Goal: Find specific page/section: Find specific page/section

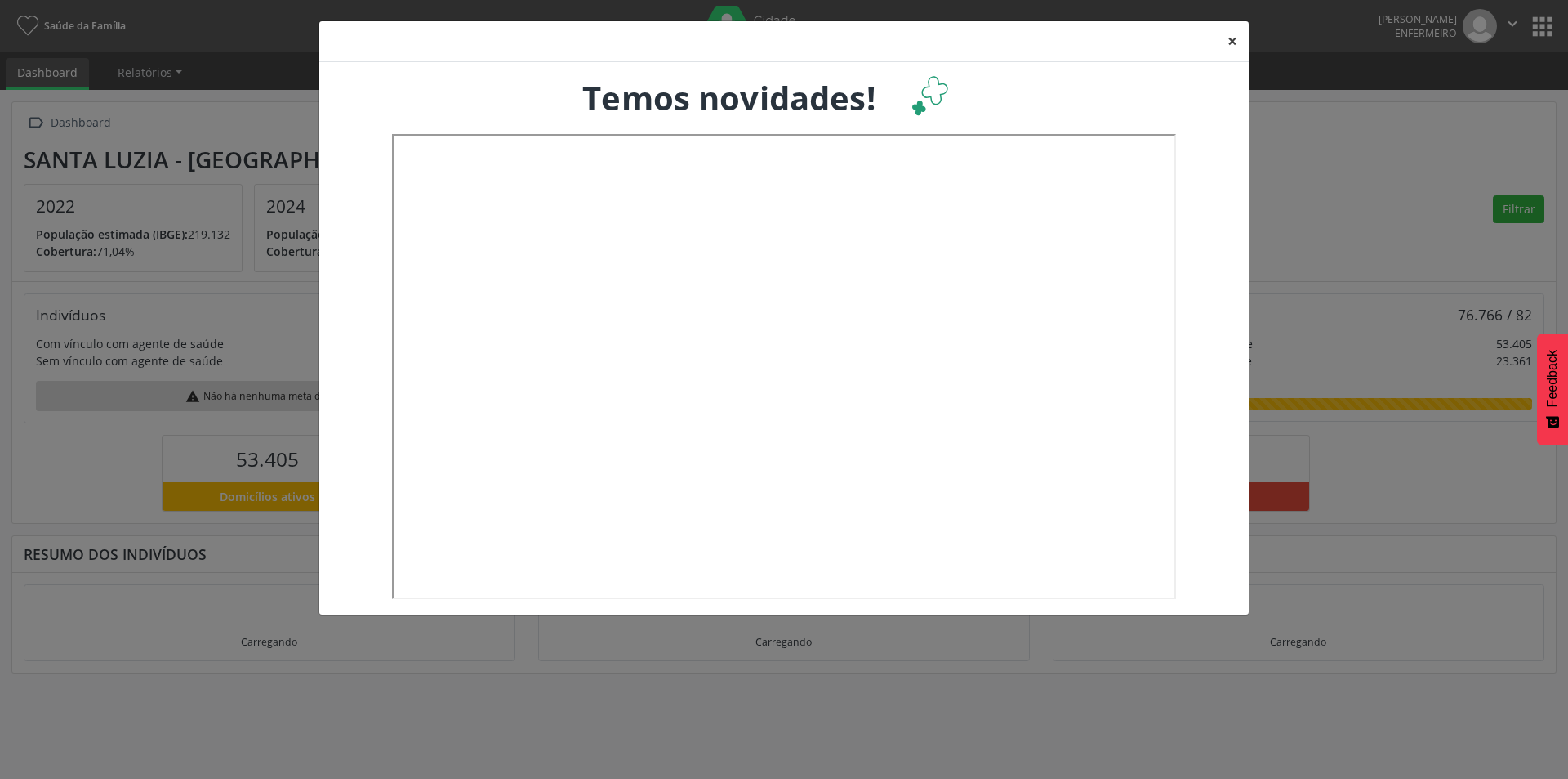
click at [1234, 43] on button "×" at bounding box center [1233, 41] width 33 height 40
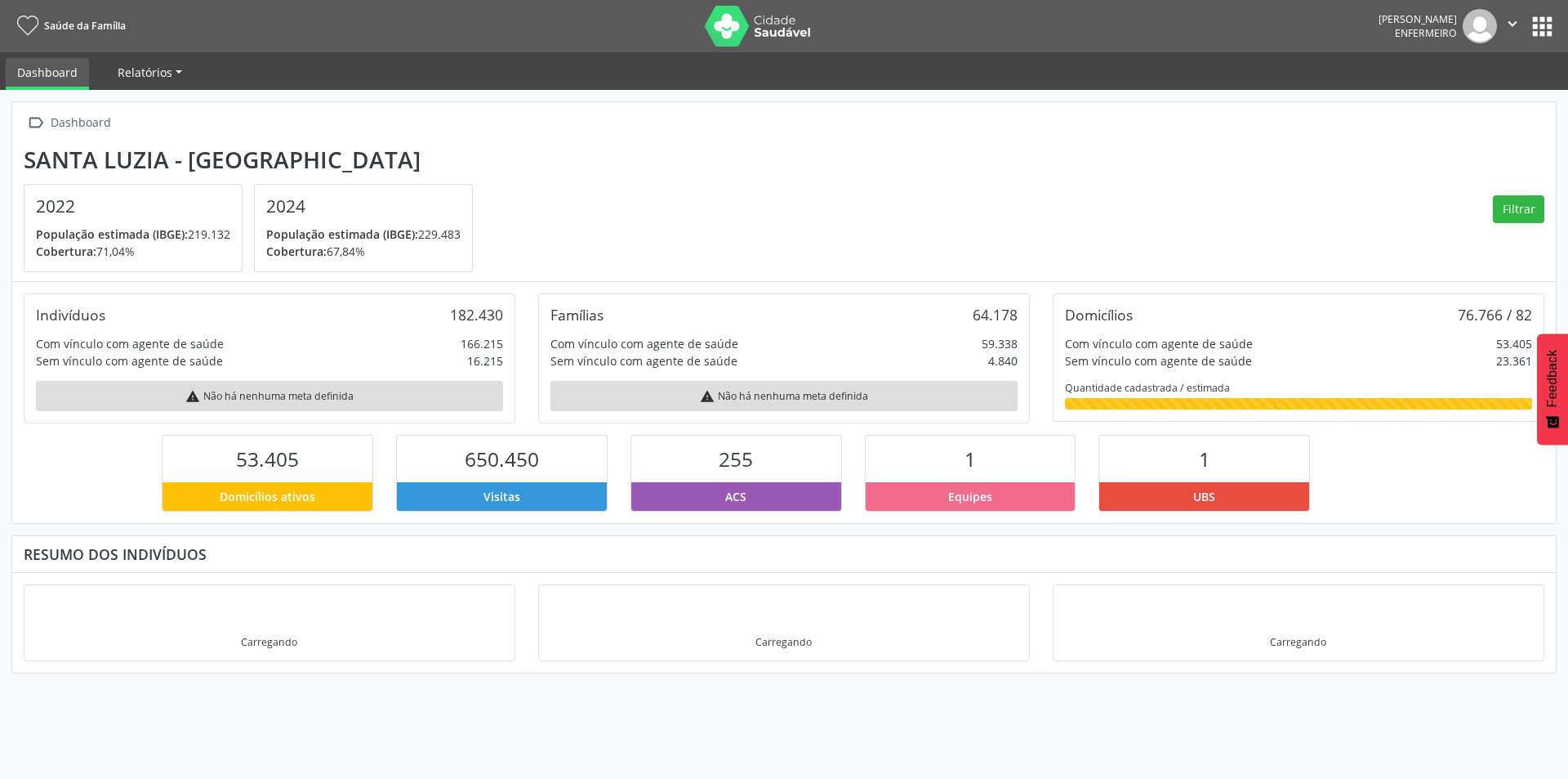
click at [147, 74] on span "Relatórios" at bounding box center [145, 72] width 55 height 16
click at [156, 106] on link "Desfechos da visita" at bounding box center [176, 110] width 139 height 28
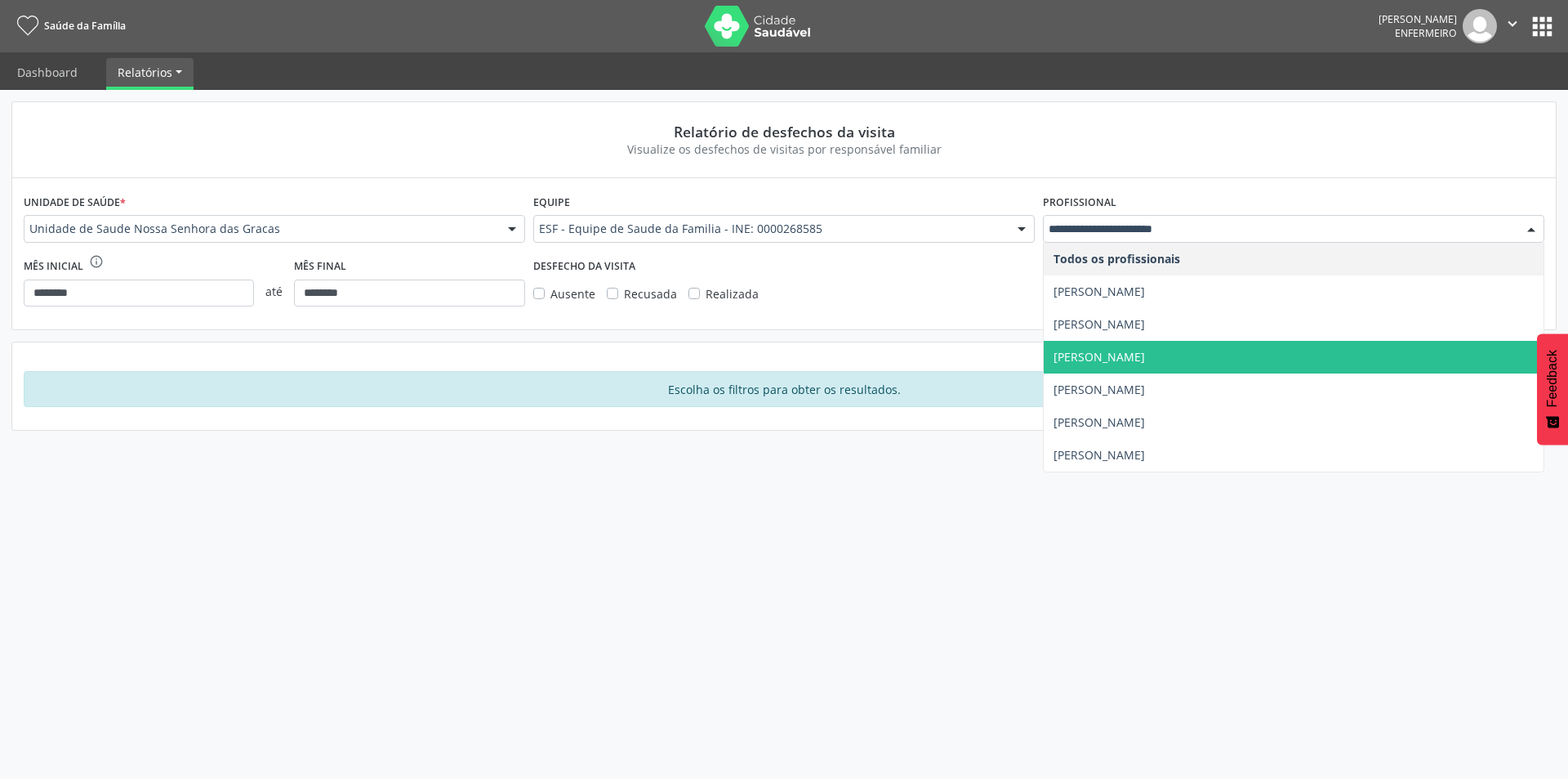
click at [1122, 361] on span "[PERSON_NAME]" at bounding box center [1099, 357] width 92 height 16
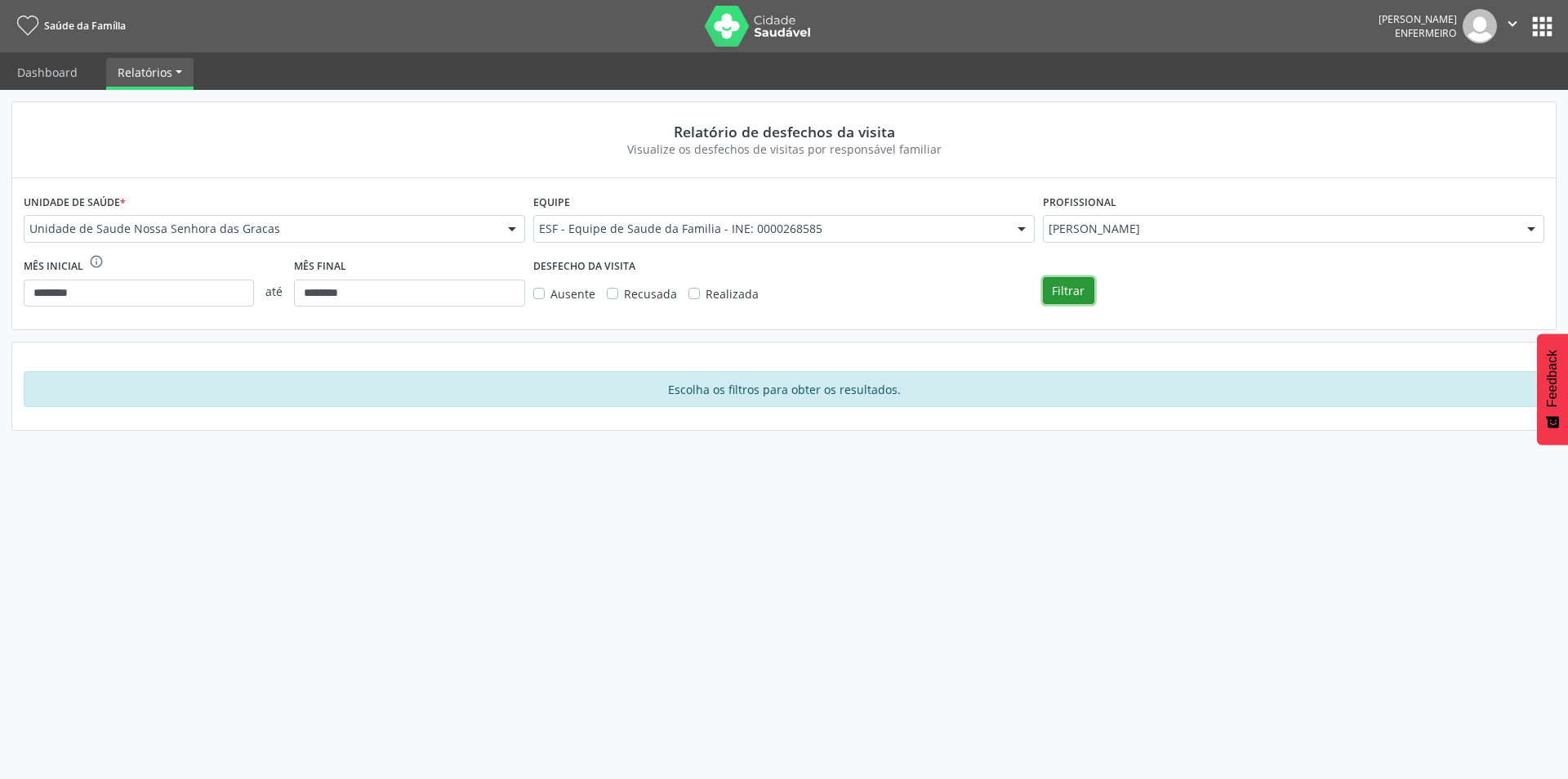
click at [1081, 287] on button "Filtrar" at bounding box center [1068, 291] width 52 height 27
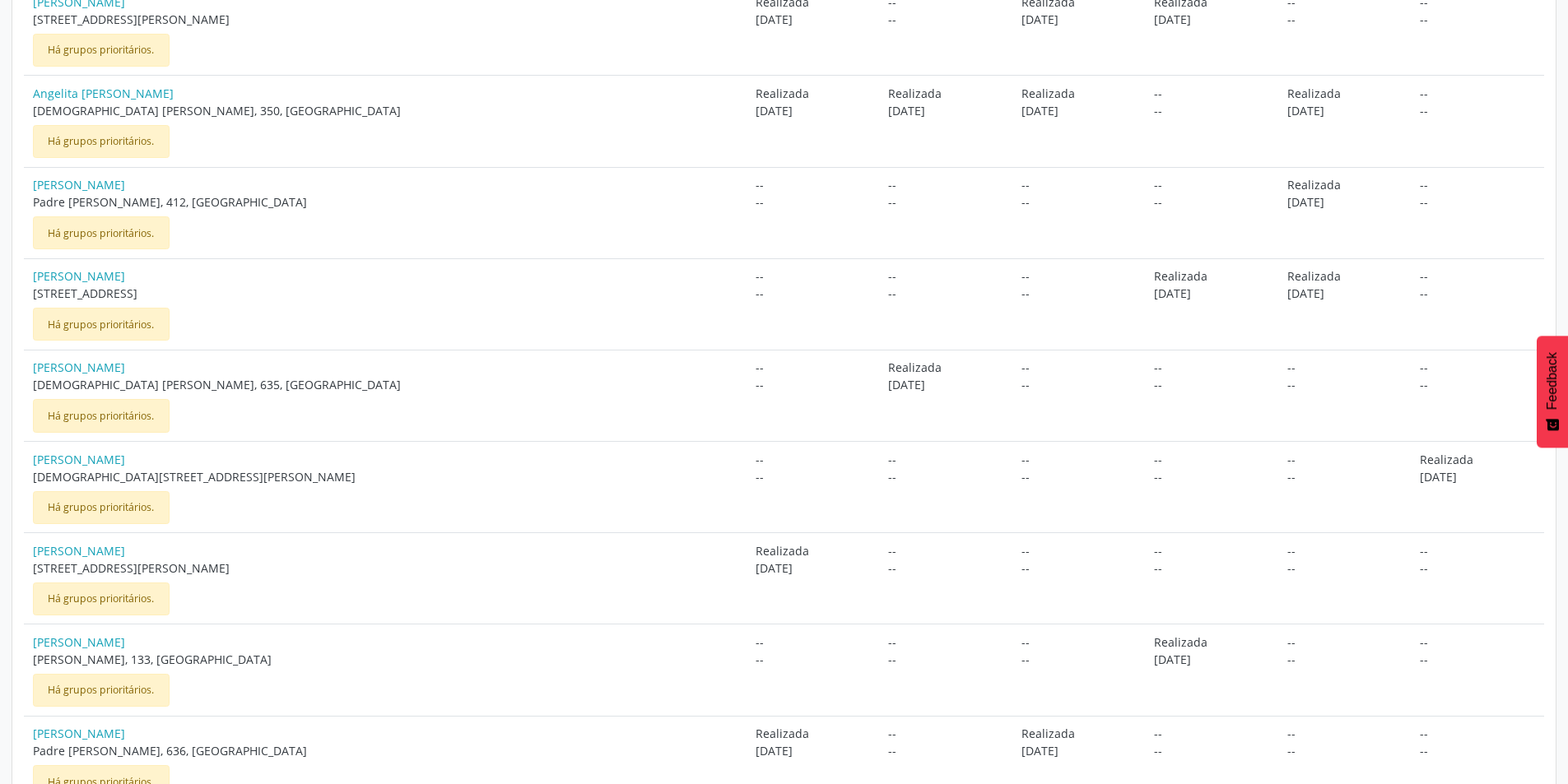
scroll to position [1099, 0]
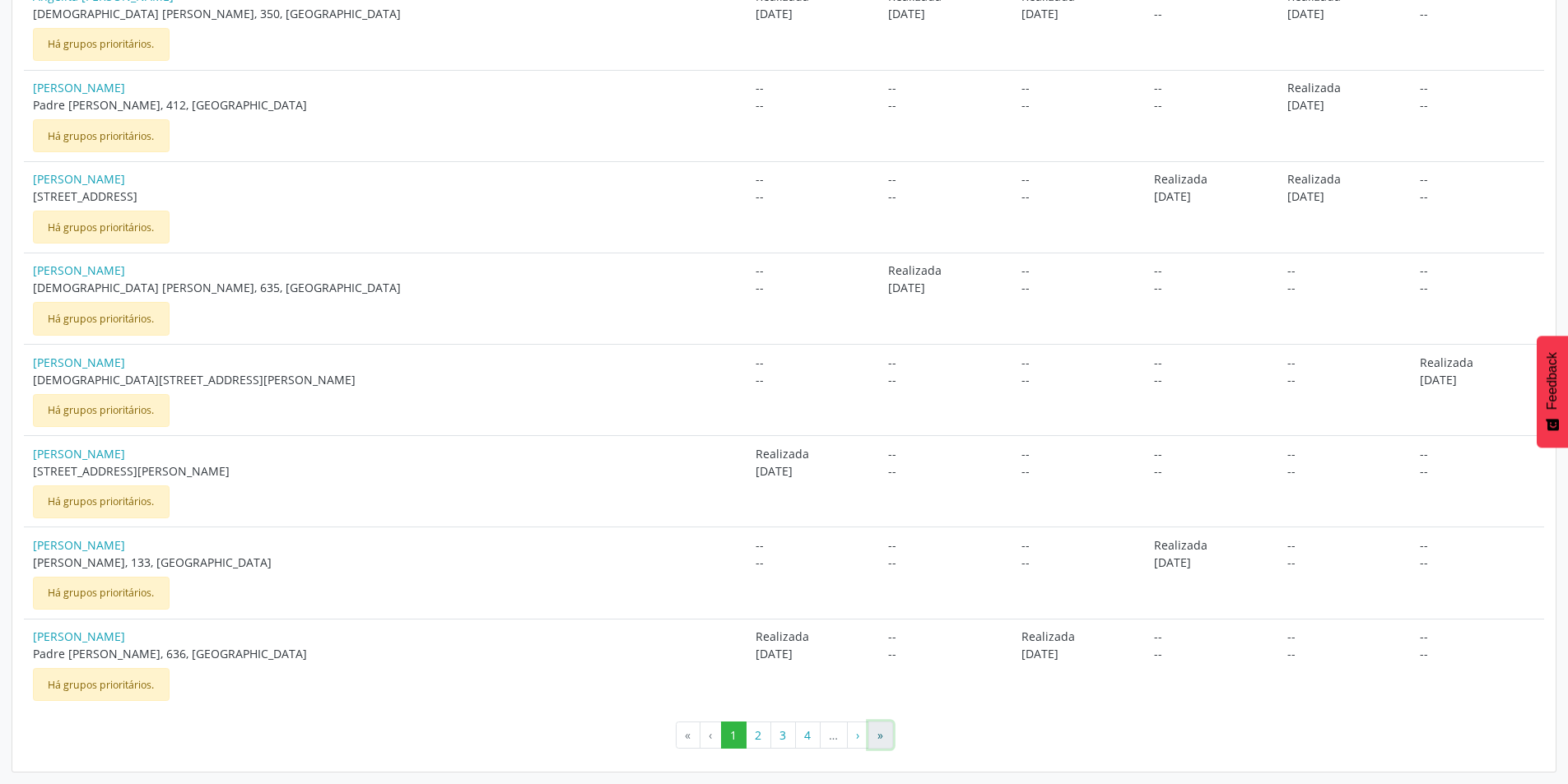
click at [882, 746] on button "»" at bounding box center [880, 735] width 25 height 27
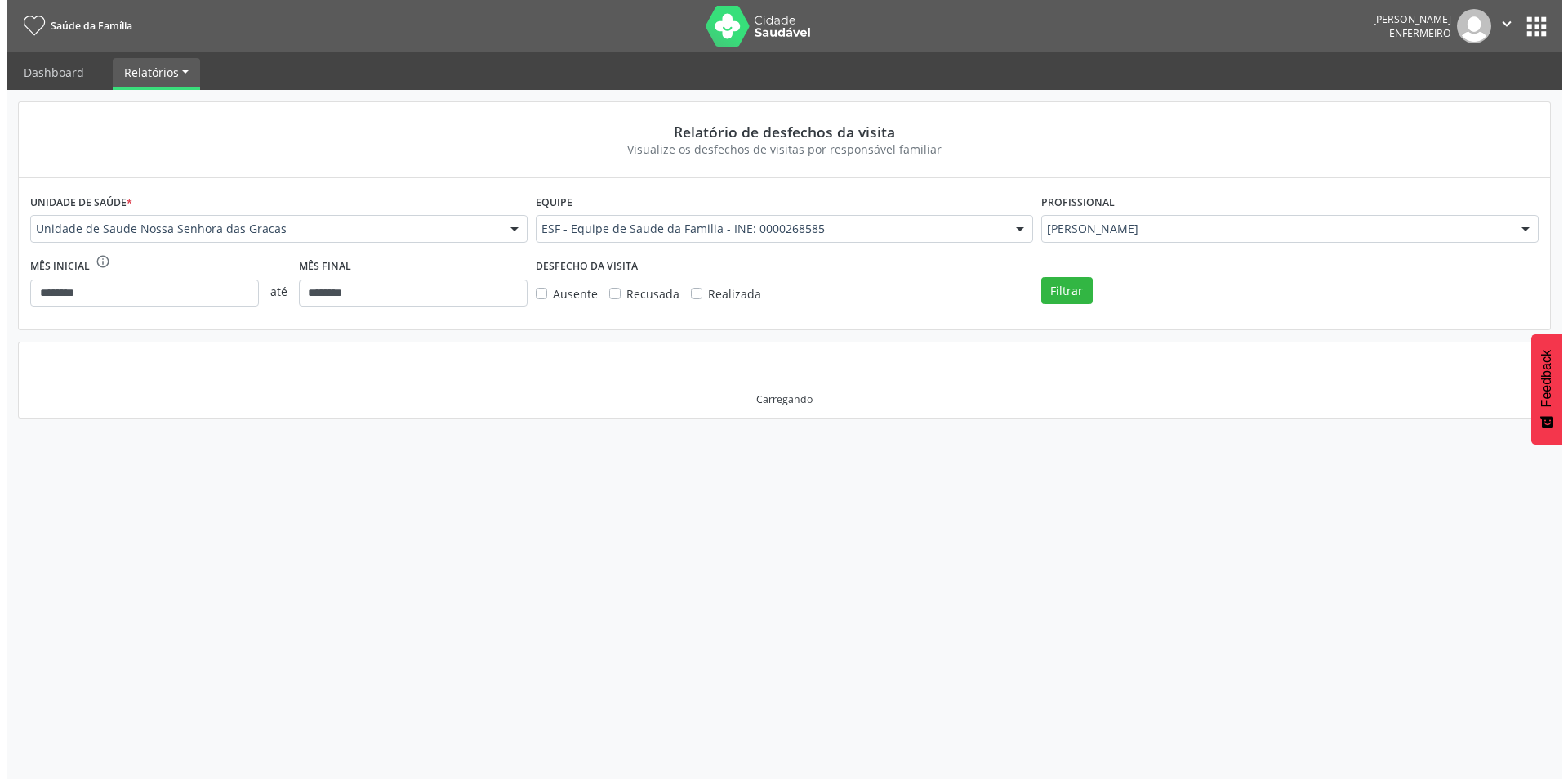
scroll to position [0, 0]
click at [51, 64] on link "Dashboard" at bounding box center [47, 72] width 83 height 28
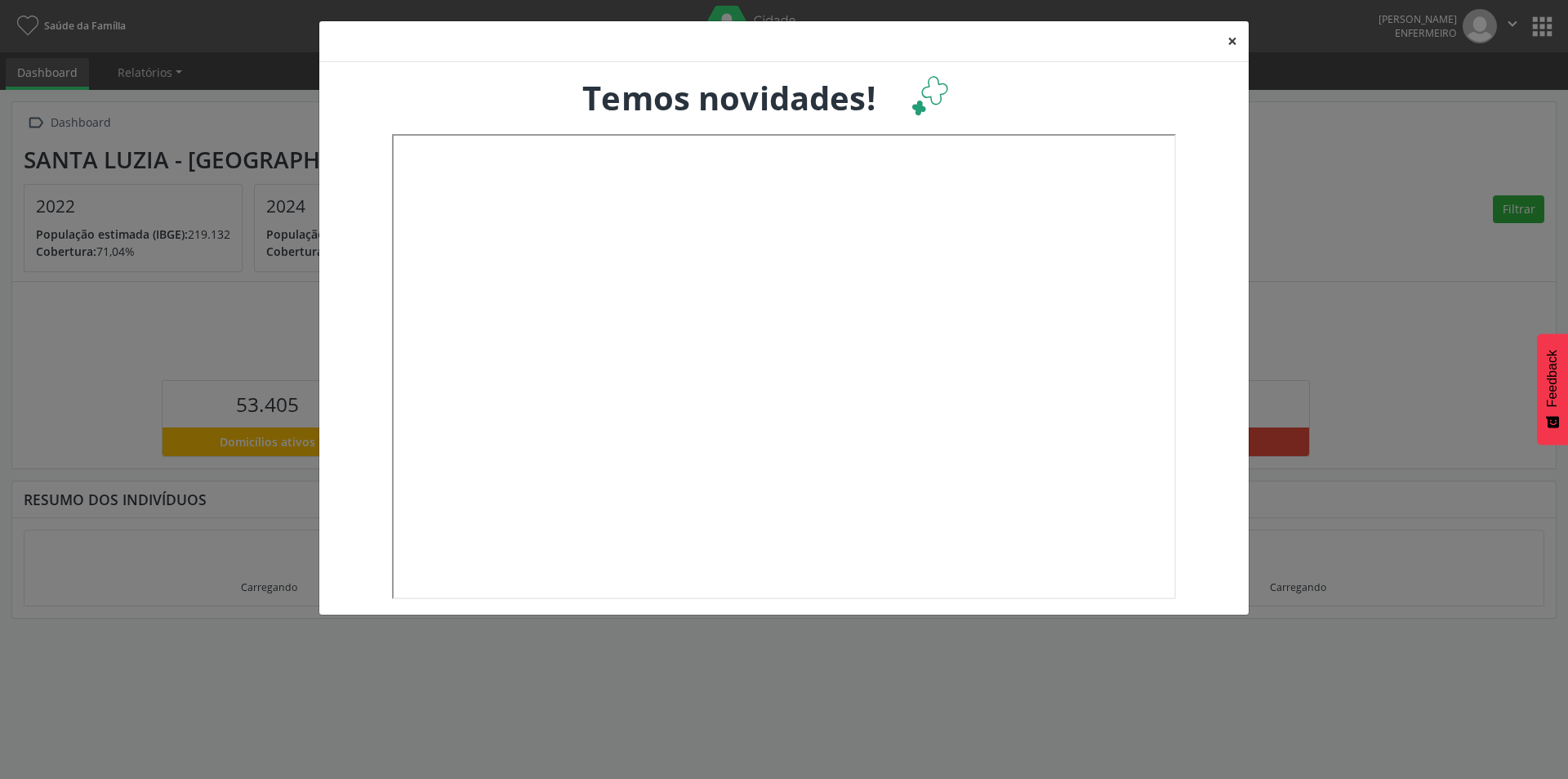
click at [1239, 39] on button "×" at bounding box center [1233, 41] width 33 height 40
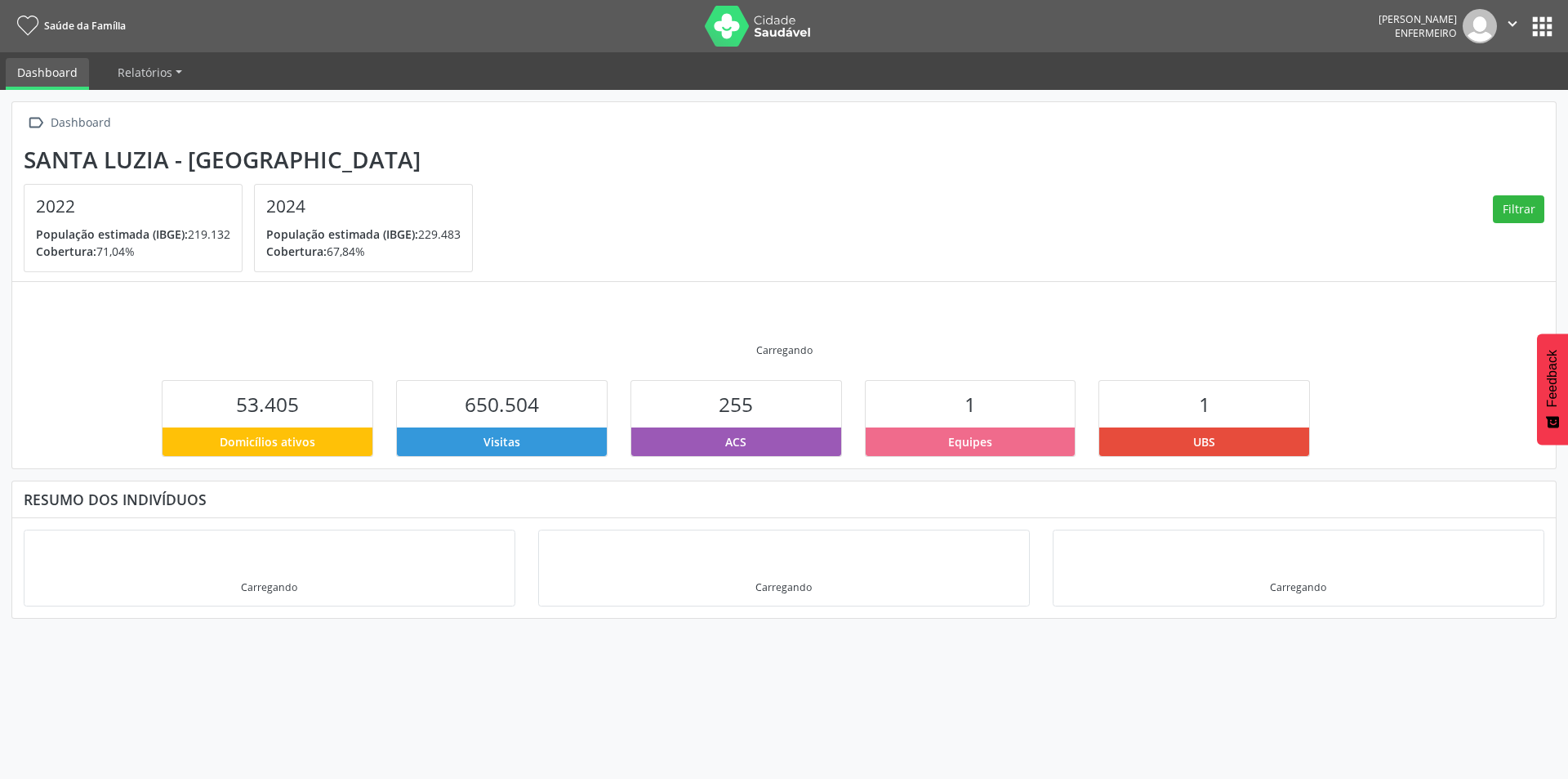
click at [1544, 30] on button "apps" at bounding box center [1542, 26] width 28 height 28
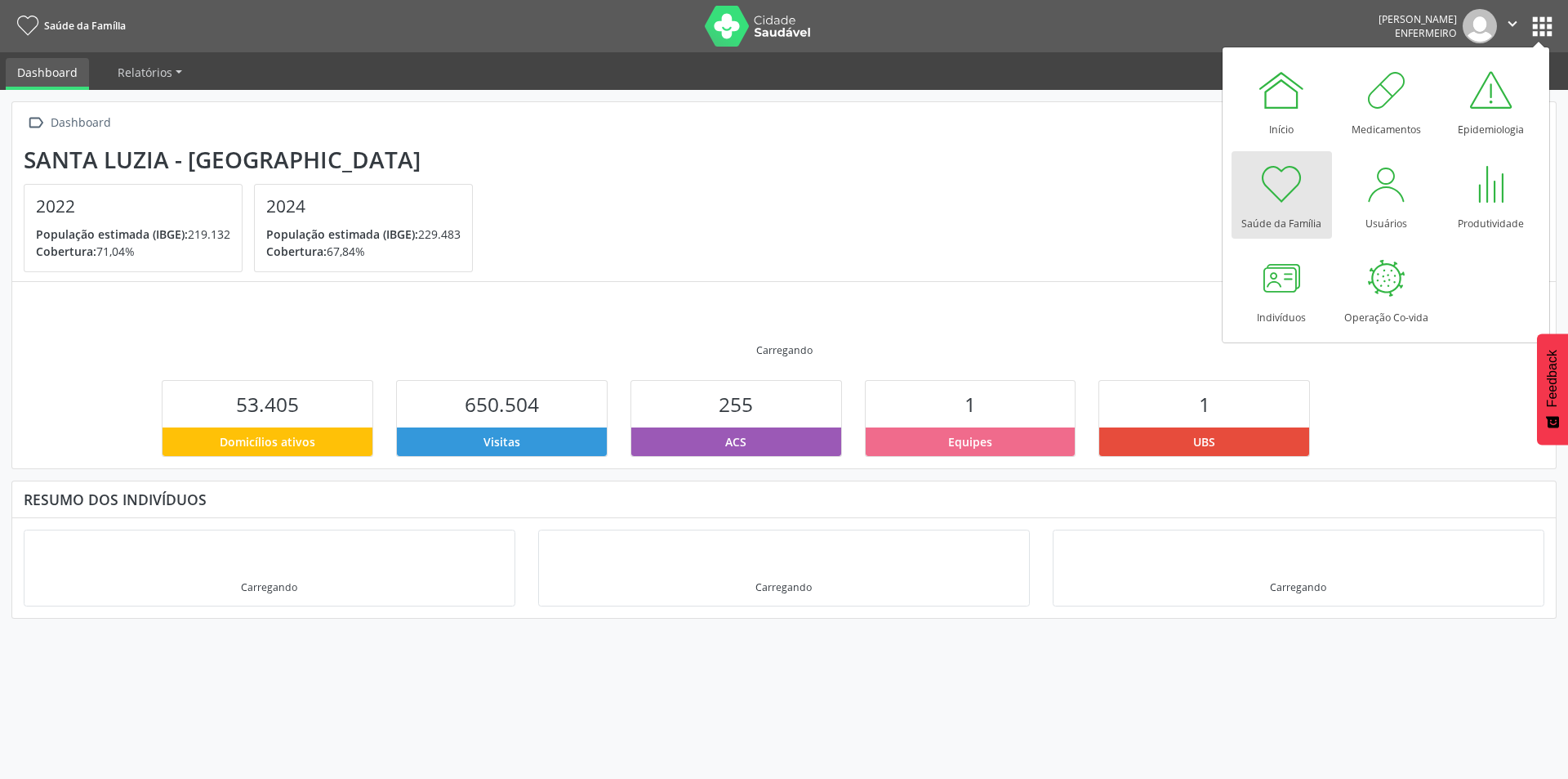
click at [1285, 209] on div "Saúde da Família" at bounding box center [1281, 219] width 80 height 22
